Goal: Navigation & Orientation: Find specific page/section

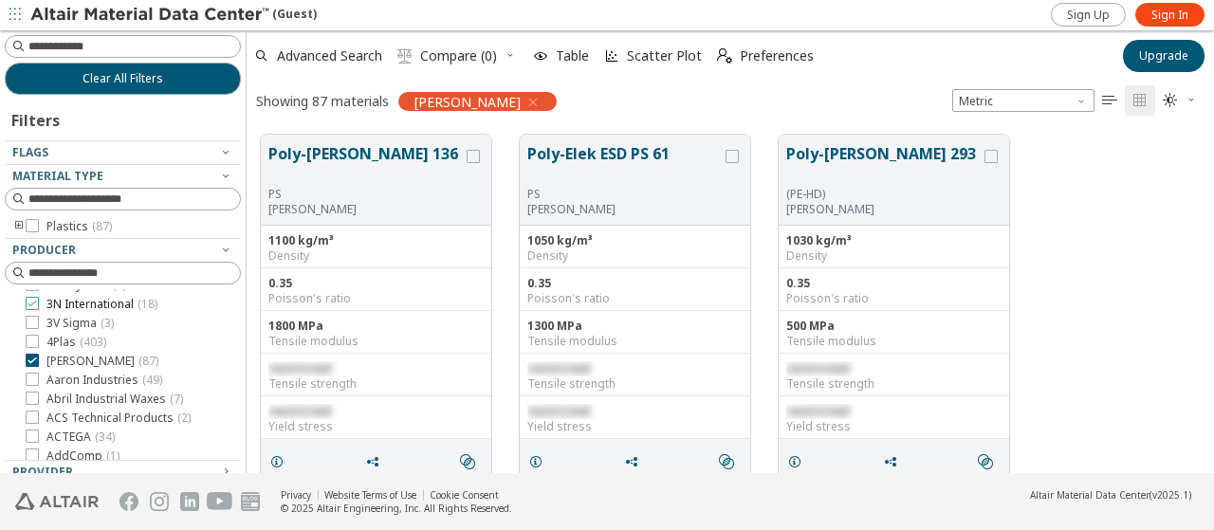
scroll to position [95, 0]
click at [35, 334] on icon at bounding box center [32, 337] width 13 height 13
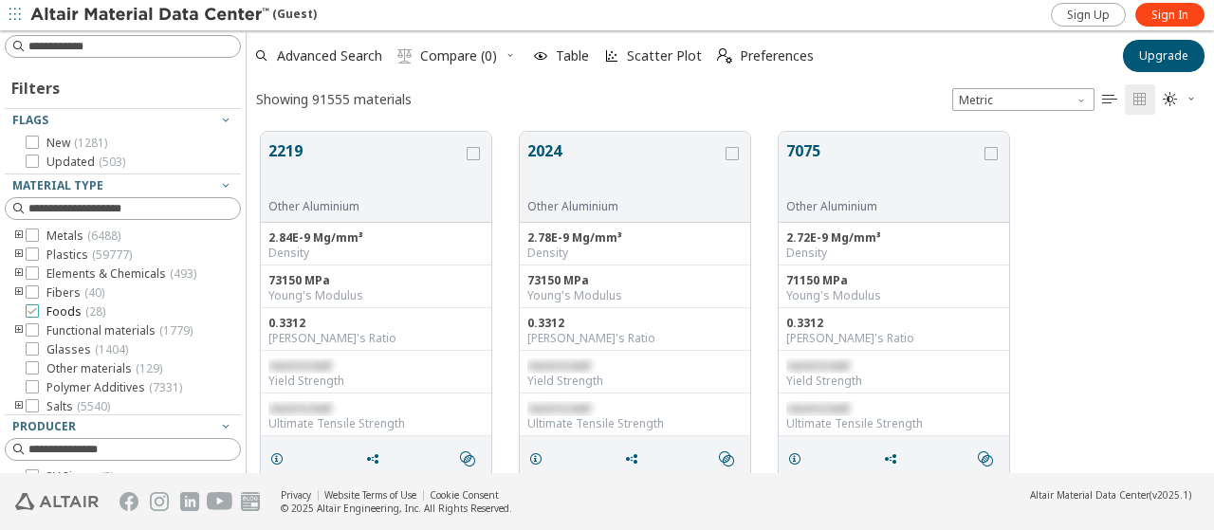
scroll to position [23, 0]
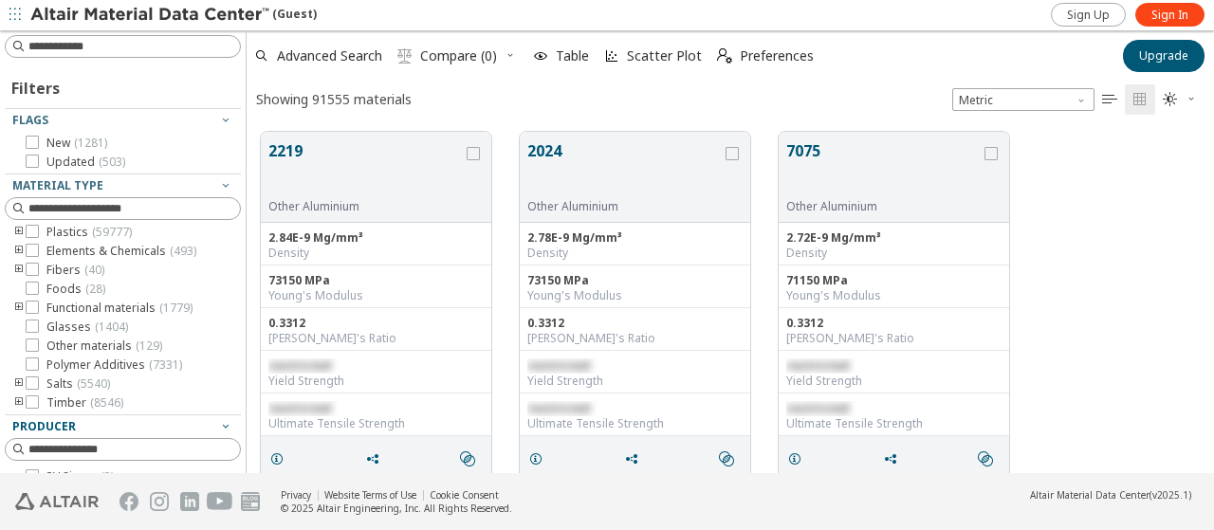
click at [46, 431] on span "Producer" at bounding box center [44, 426] width 64 height 16
click at [218, 428] on icon "button" at bounding box center [225, 425] width 15 height 15
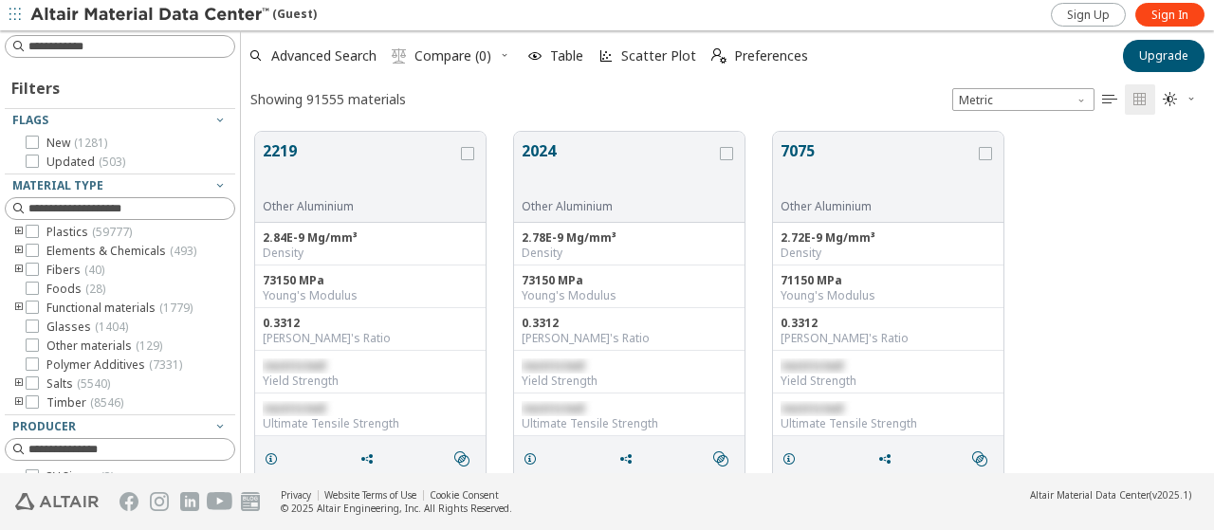
scroll to position [341, 958]
drag, startPoint x: 239, startPoint y: 227, endPoint x: 241, endPoint y: 265, distance: 38.9
click at [241, 265] on div "Filters Flags New ( 1281 ) Updated ( 503 ) Material Type Metals ( 6488 ) Plasti…" at bounding box center [607, 251] width 1214 height 443
click at [237, 263] on div "Filters Flags New ( 1281 ) Updated ( 503 ) Material Type Metals ( 6488 ) Plasti…" at bounding box center [607, 251] width 1214 height 443
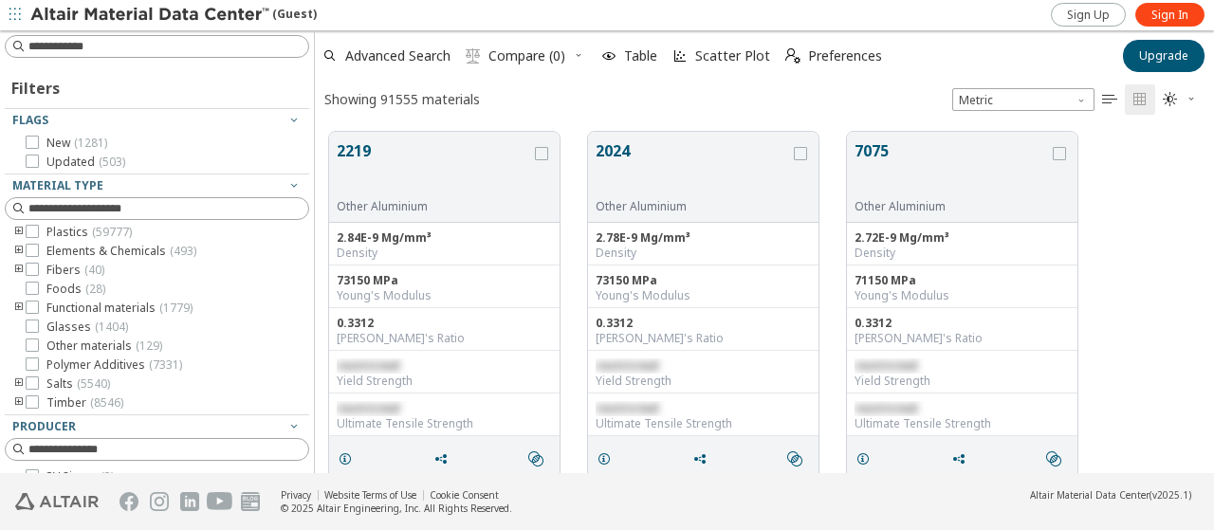
scroll to position [341, 884]
drag, startPoint x: 233, startPoint y: 233, endPoint x: 315, endPoint y: 247, distance: 82.8
click at [315, 247] on div "Filters Flags New ( 1281 ) Updated ( 503 ) Material Type Metals ( 6488 ) Plasti…" at bounding box center [607, 251] width 1214 height 443
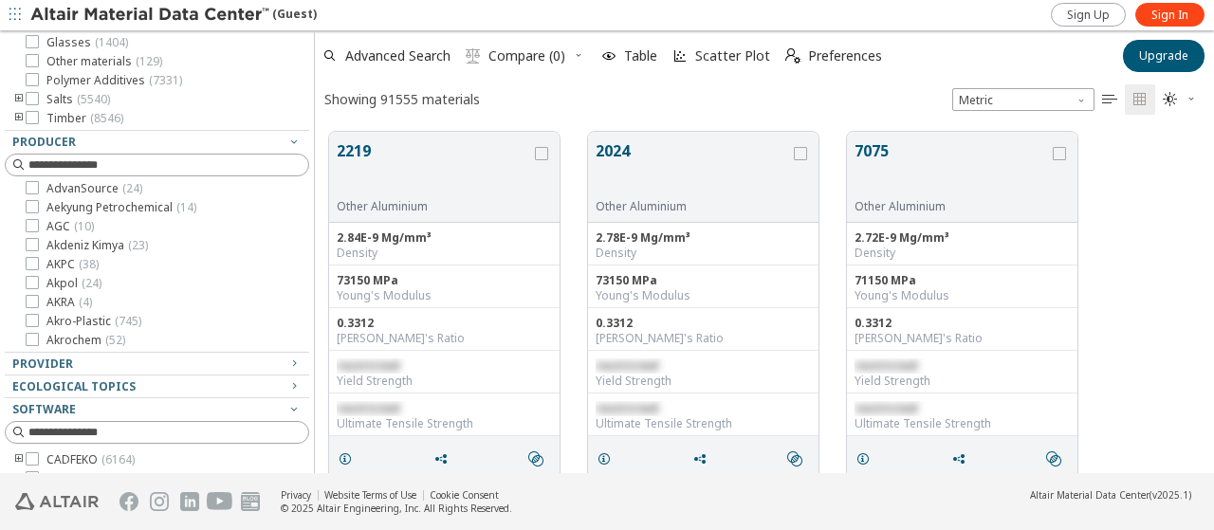
scroll to position [436, 0]
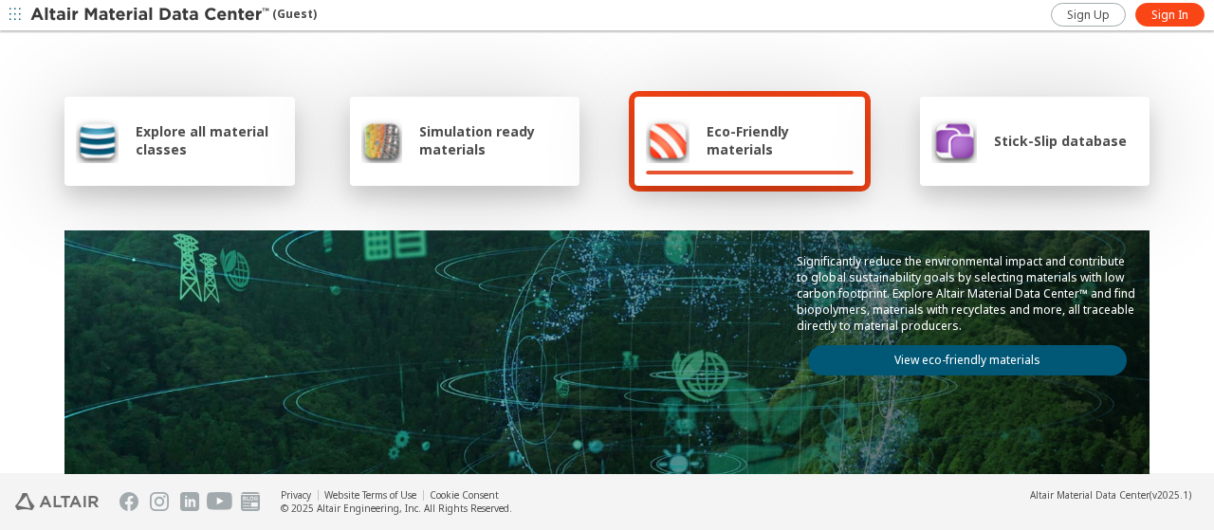
click at [182, 13] on img at bounding box center [151, 15] width 242 height 19
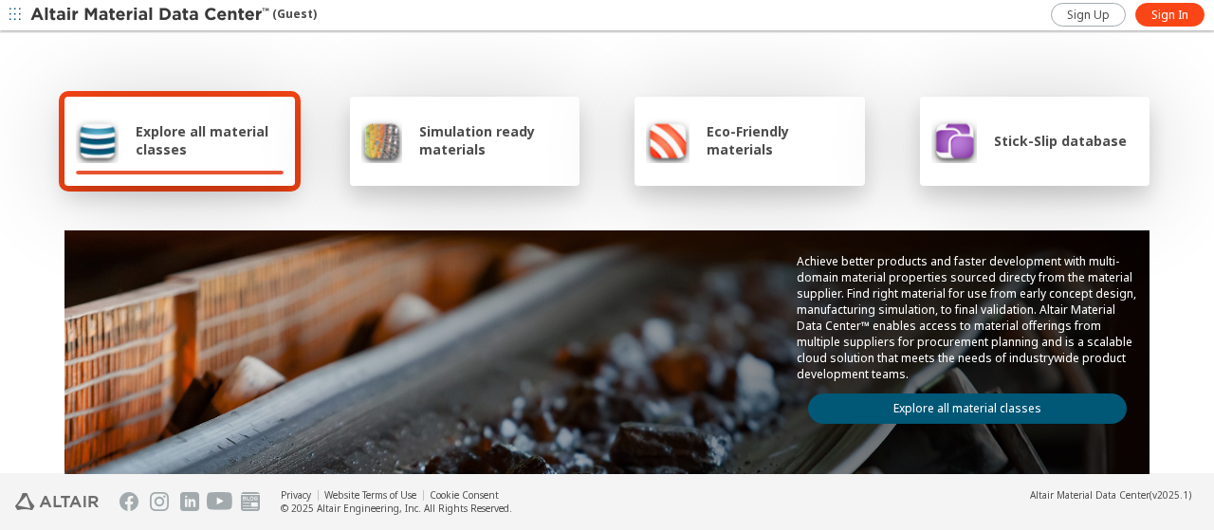
click at [190, 140] on span "Explore all material classes" at bounding box center [210, 140] width 148 height 36
click at [910, 399] on link "Explore all material classes" at bounding box center [967, 408] width 319 height 30
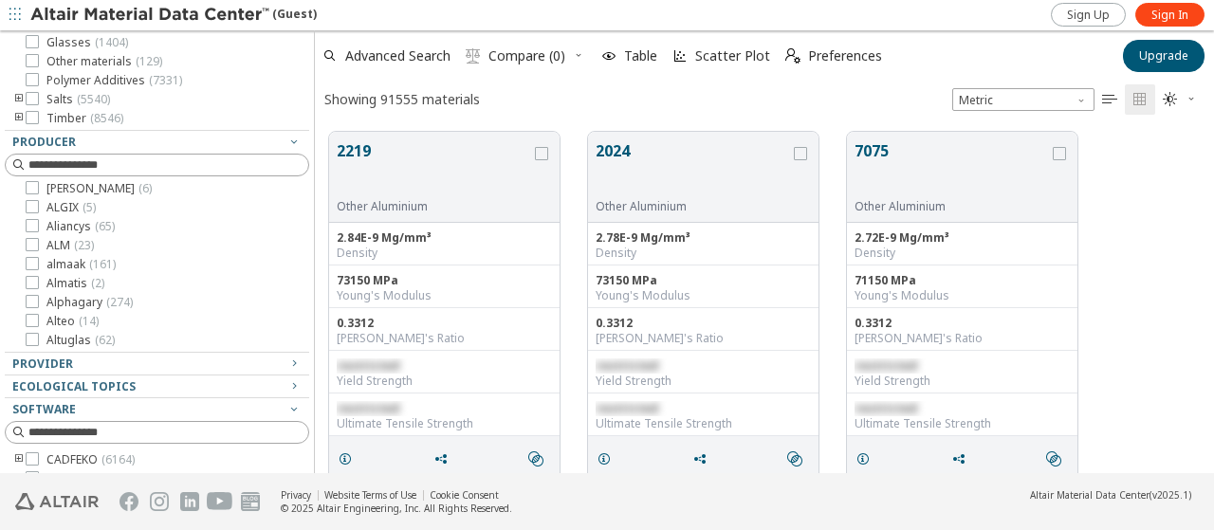
scroll to position [645, 0]
